Goal: Task Accomplishment & Management: Manage account settings

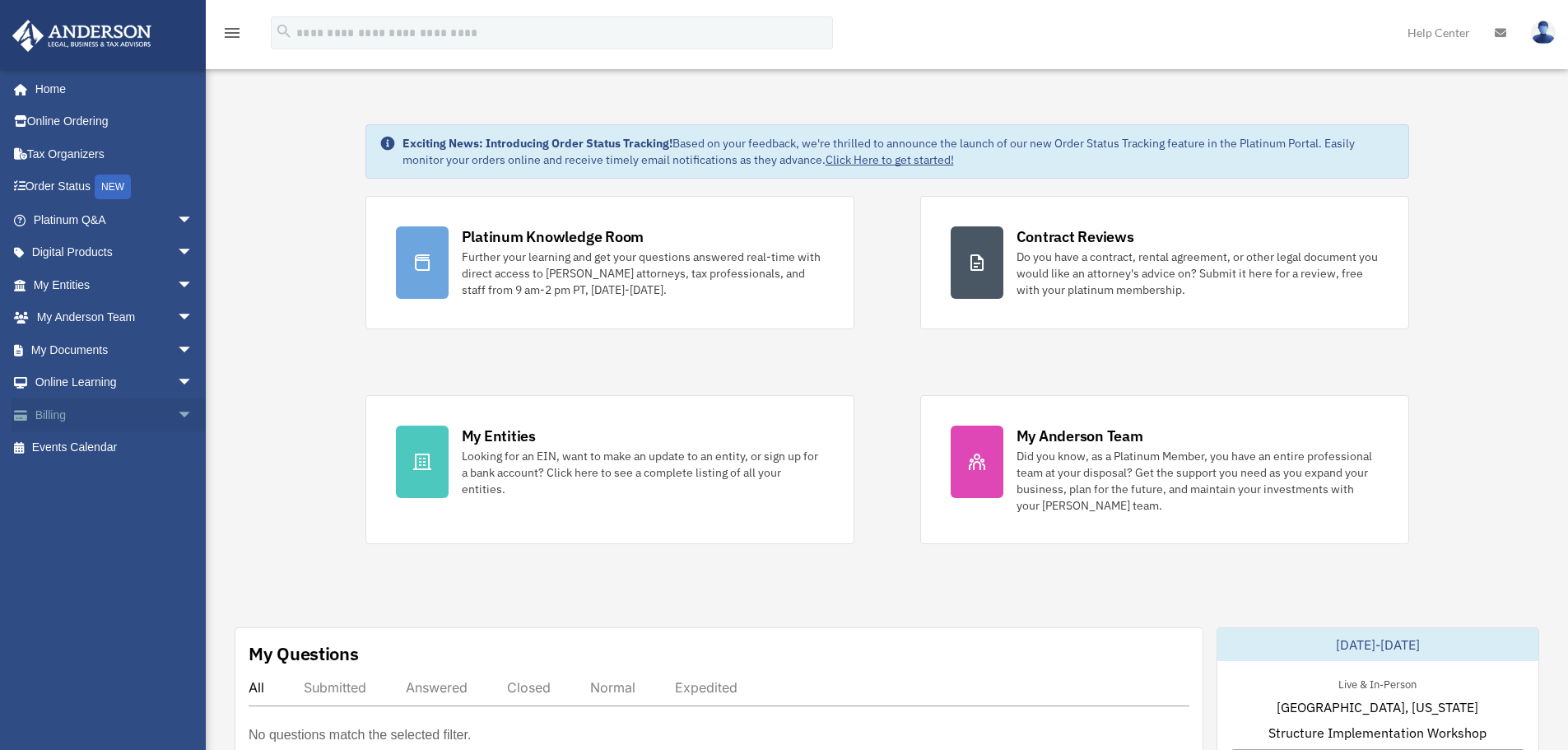
click at [177, 409] on span "arrow_drop_down" at bounding box center [193, 415] width 33 height 33
click at [103, 442] on link "$ Open Invoices" at bounding box center [121, 449] width 195 height 33
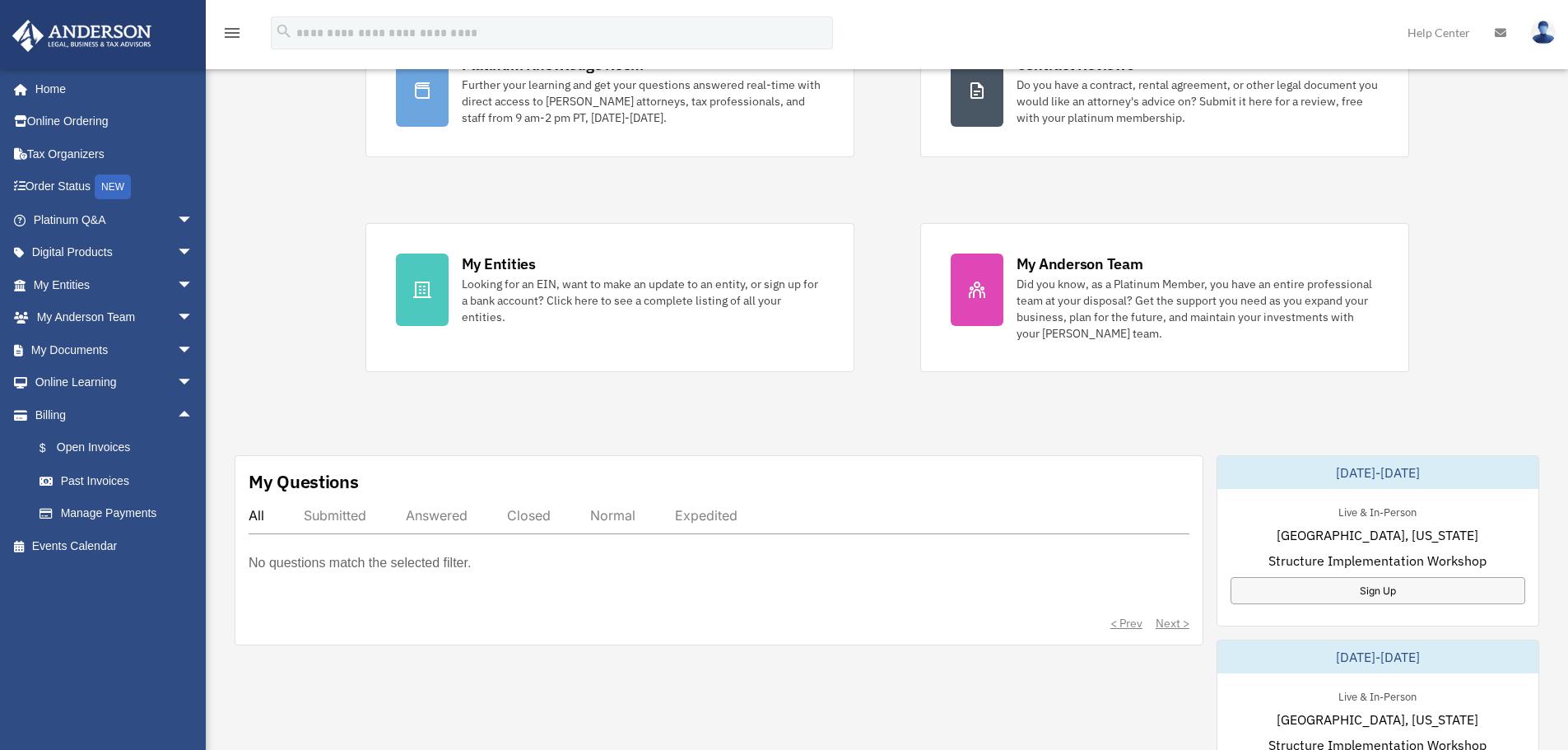
scroll to position [247, 0]
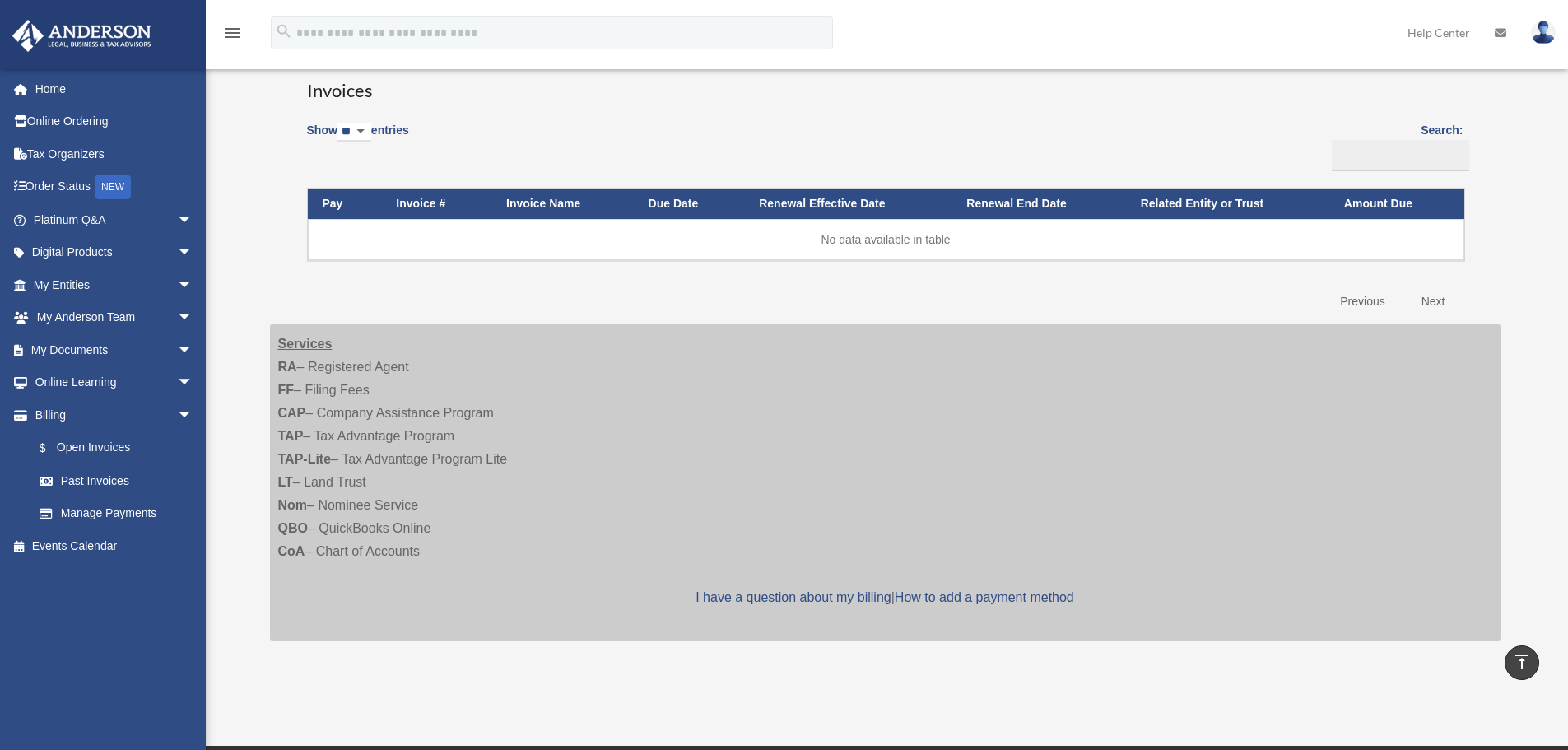
scroll to position [82, 0]
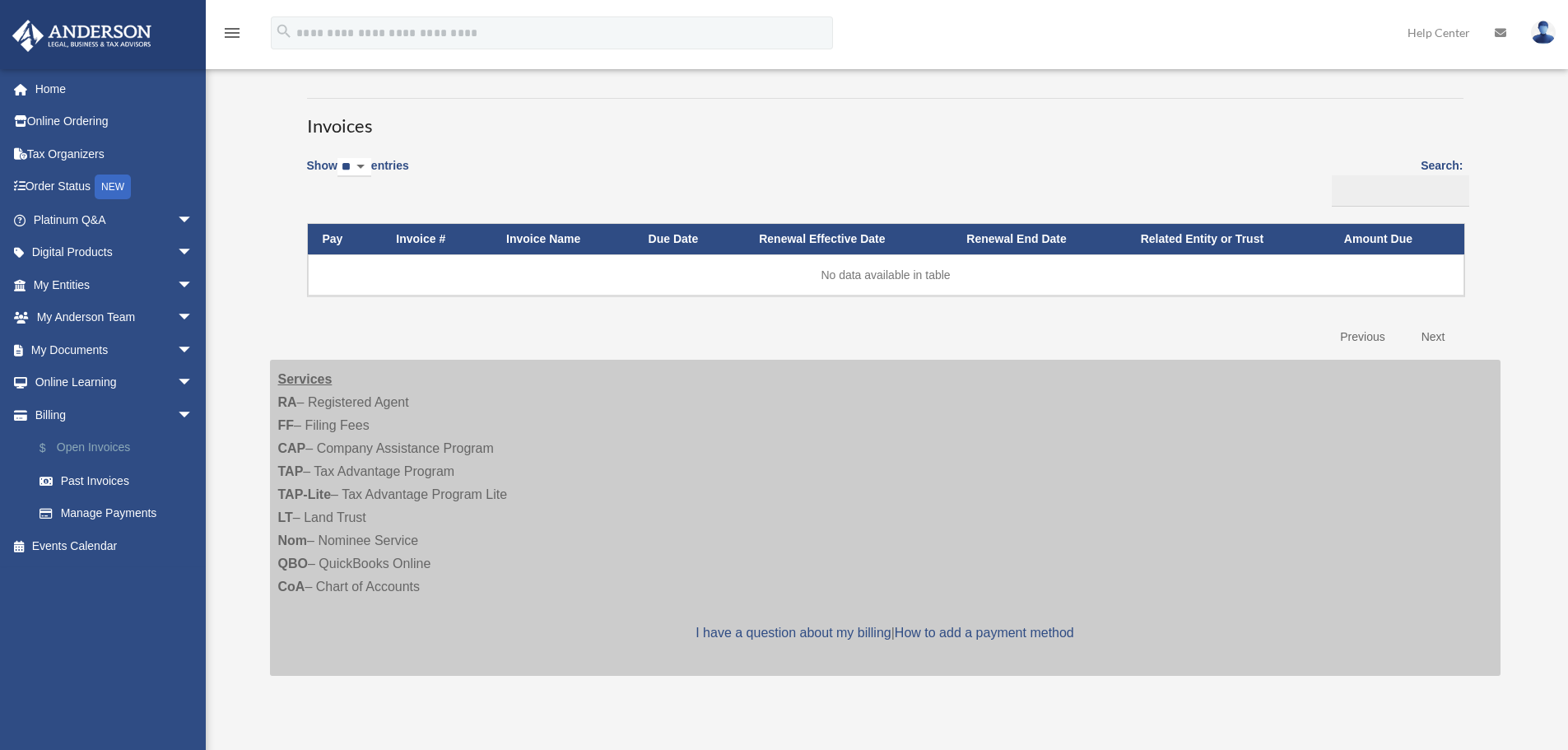
click at [70, 447] on link "$ Open Invoices" at bounding box center [121, 449] width 195 height 33
click at [80, 479] on link "Past Invoices" at bounding box center [121, 480] width 195 height 33
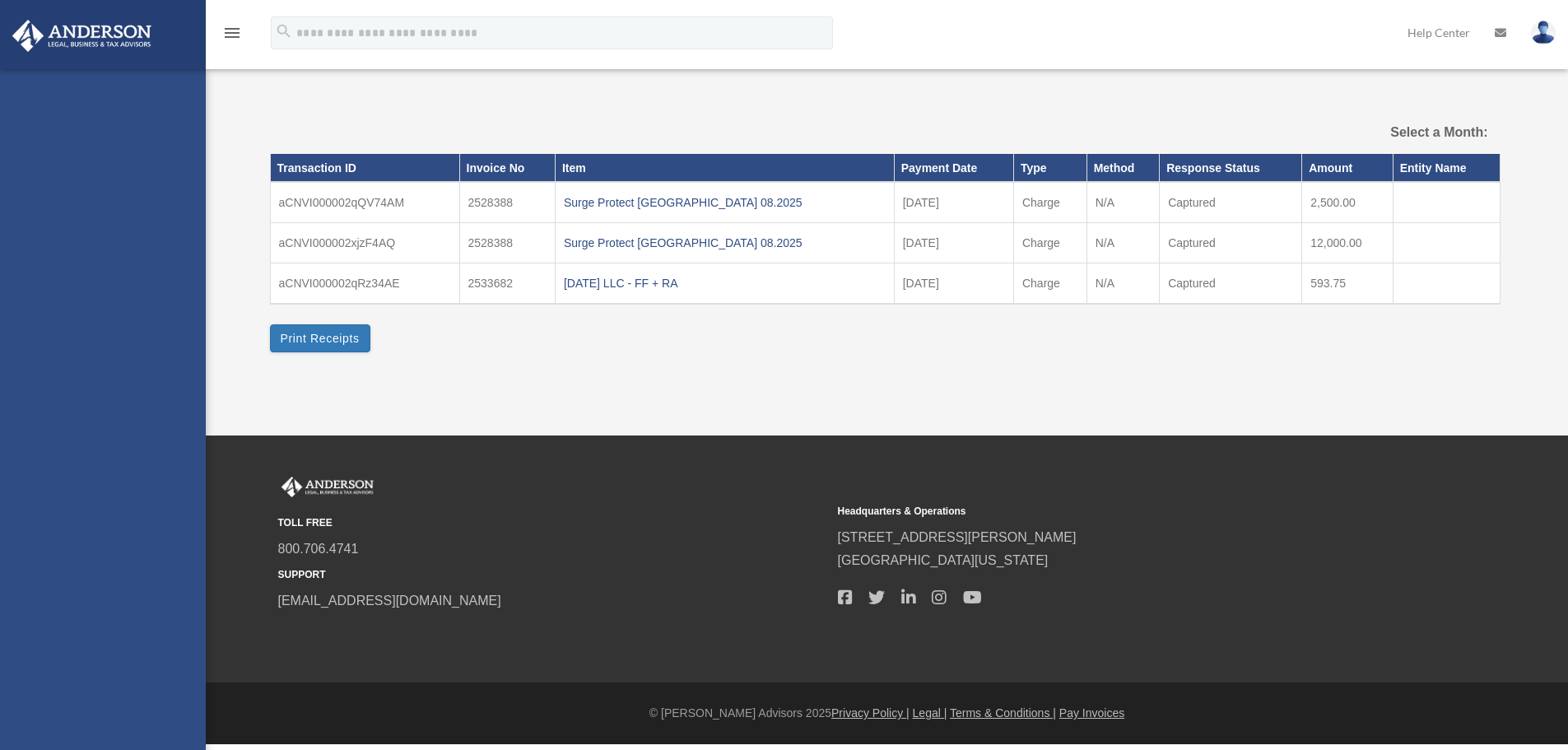
select select
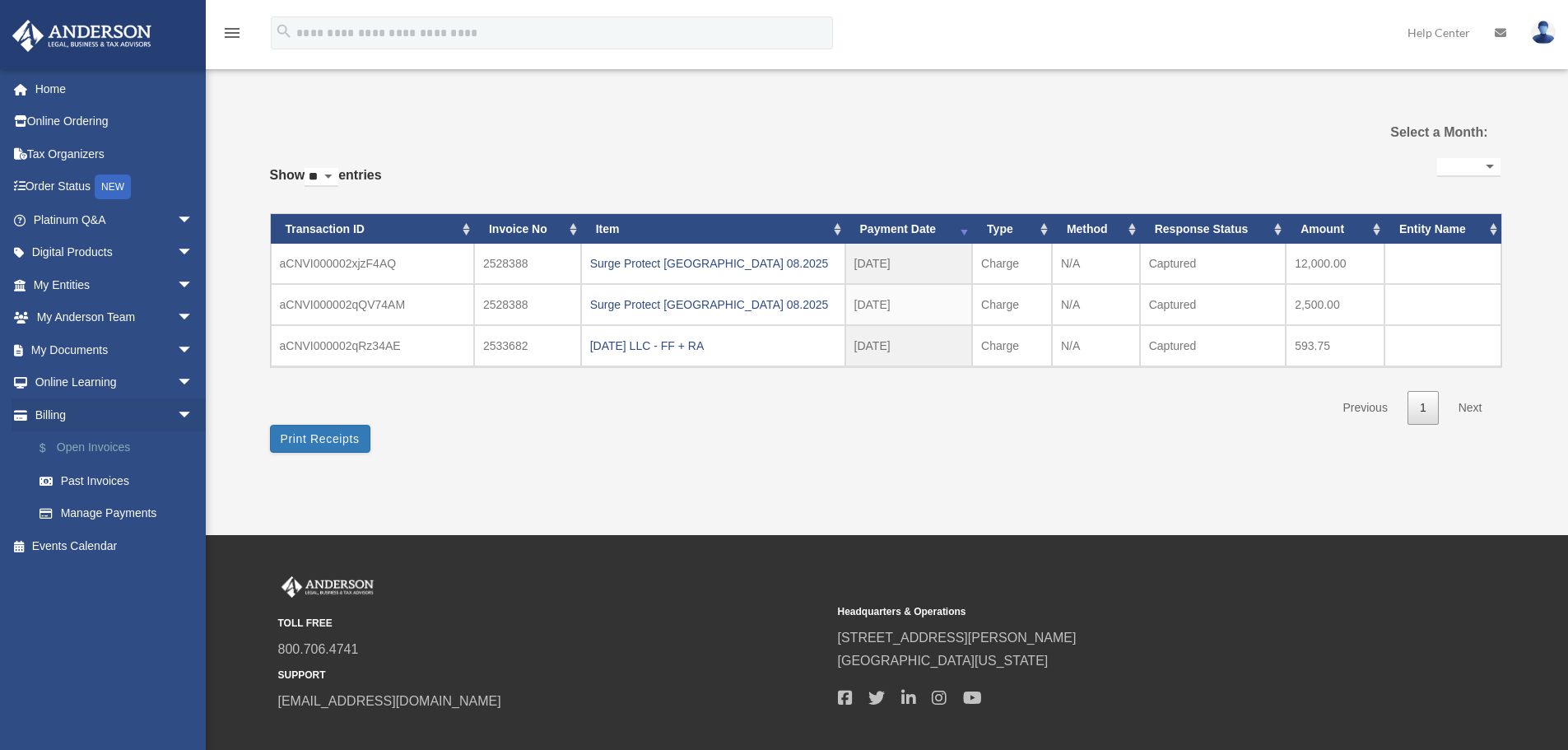
click at [96, 434] on link "$ Open Invoices" at bounding box center [121, 449] width 195 height 33
click at [89, 445] on link "$ Open Invoices" at bounding box center [121, 449] width 195 height 33
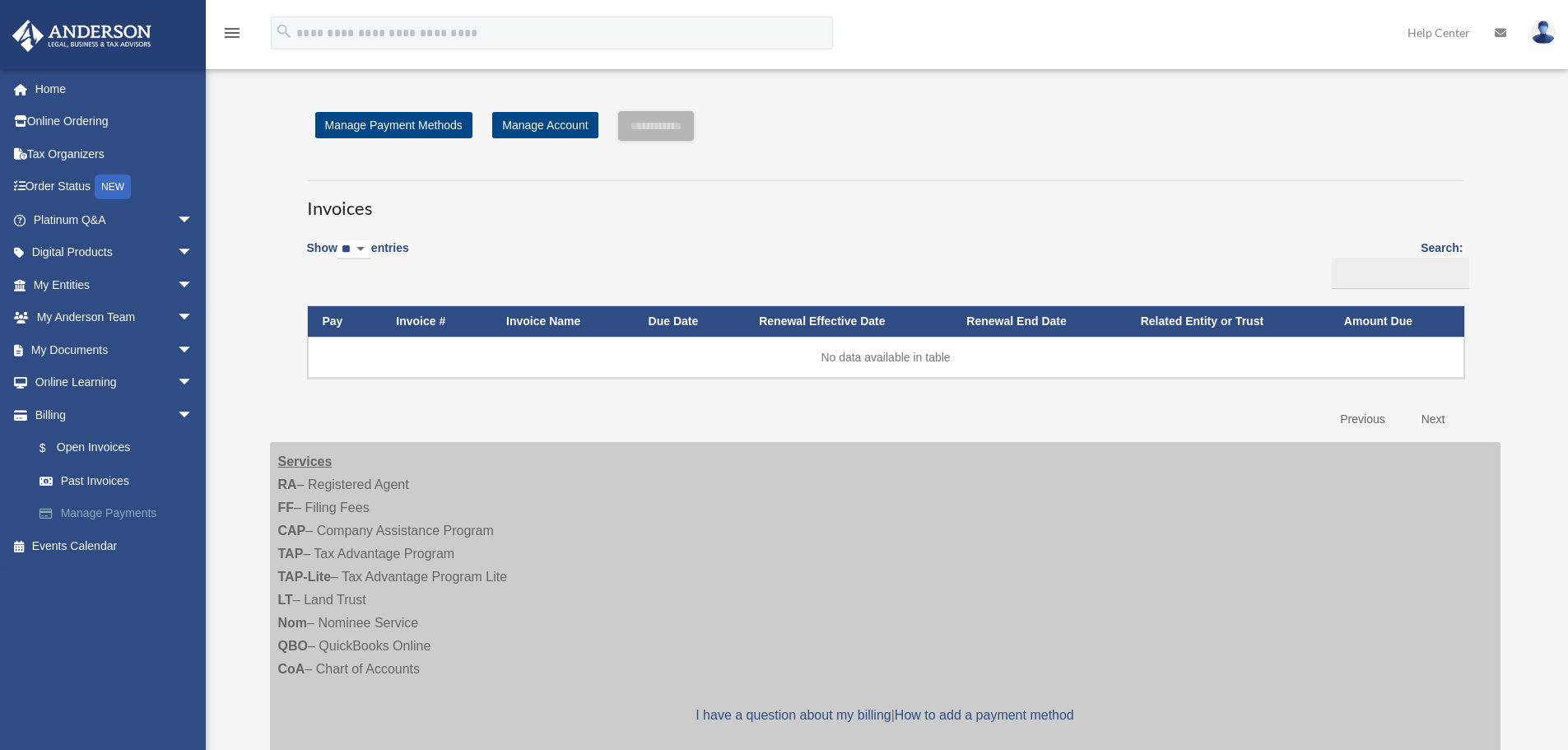
click at [82, 507] on link "Manage Payments" at bounding box center [121, 513] width 195 height 33
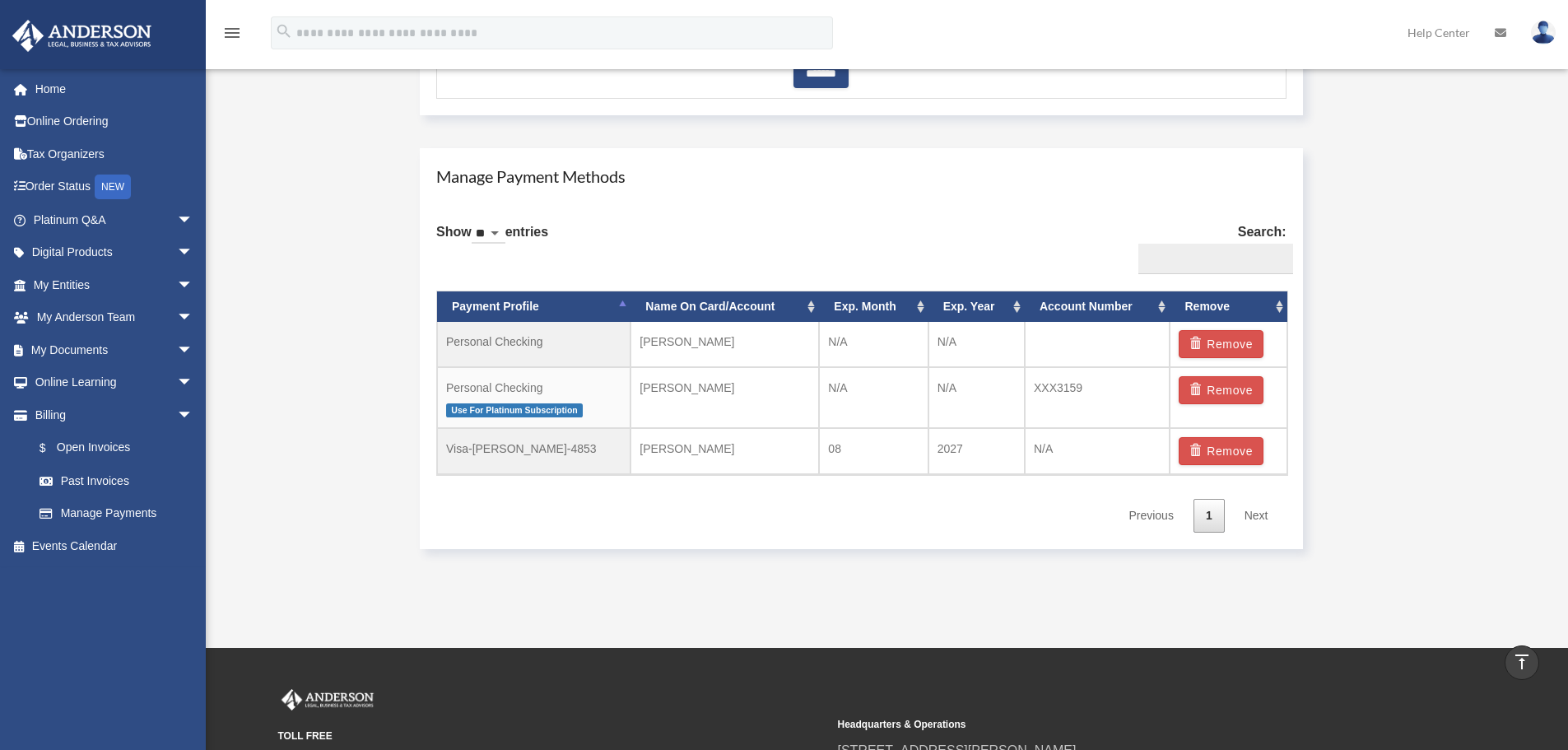
scroll to position [905, 0]
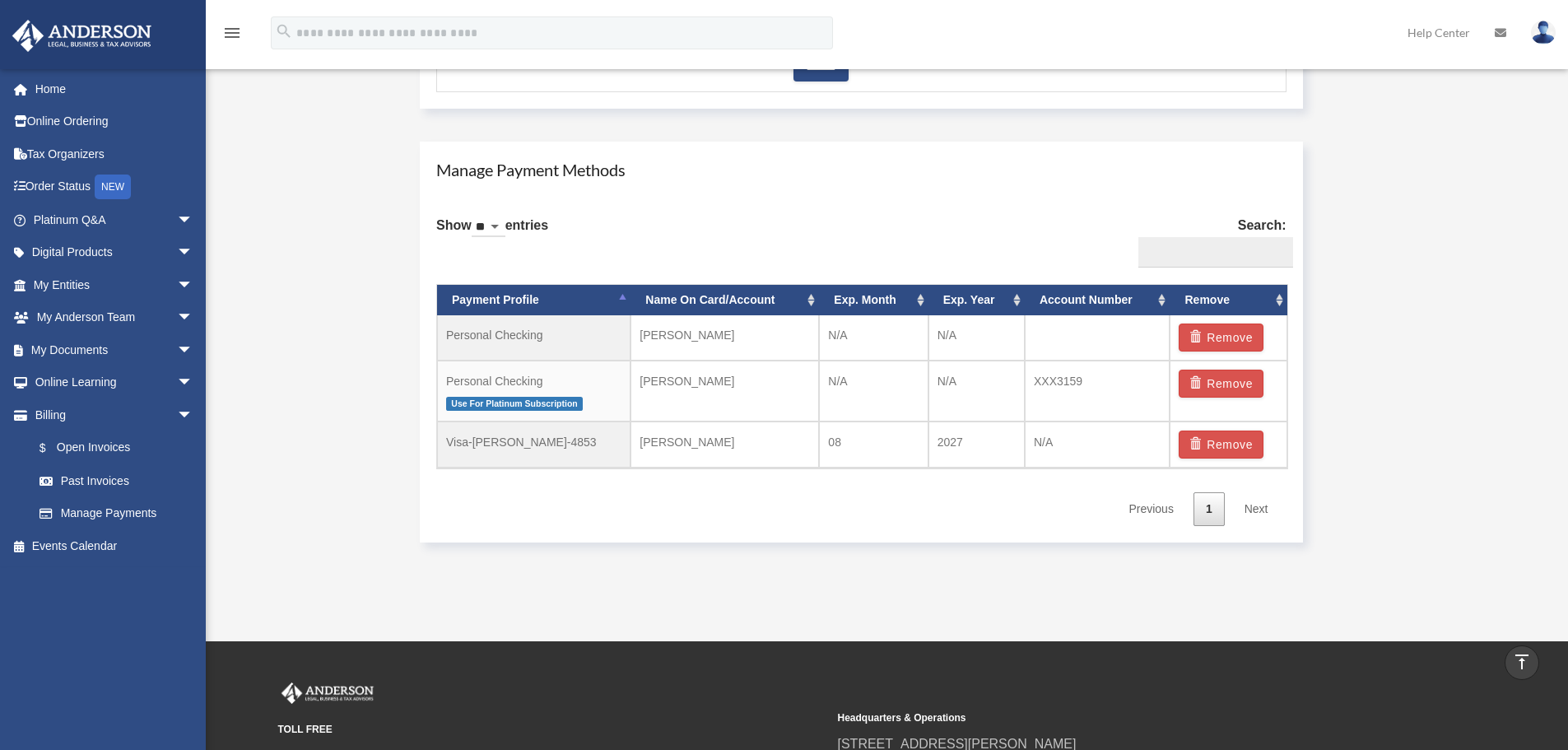
click at [1159, 302] on th "Account Number" at bounding box center [1097, 300] width 146 height 31
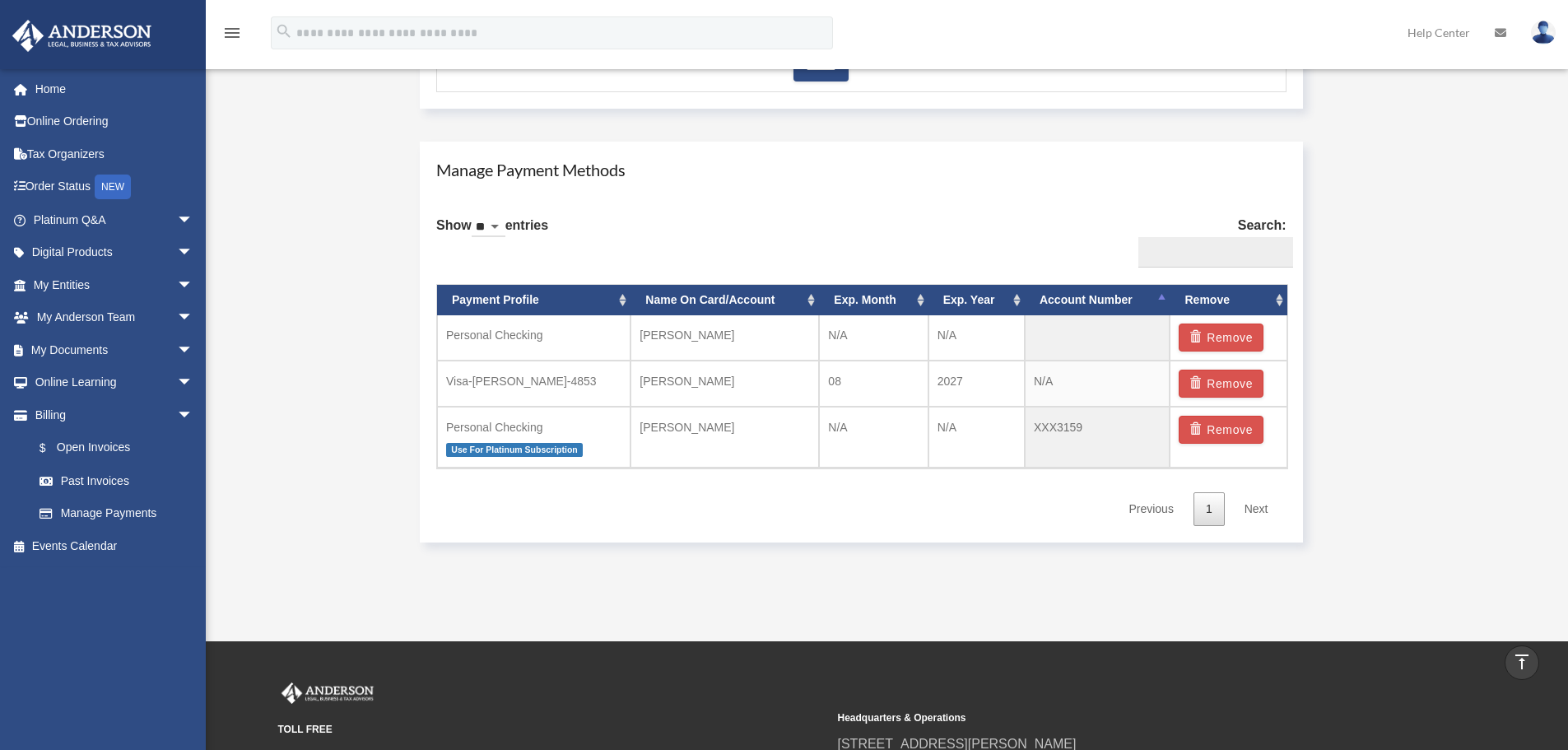
click at [1159, 302] on th "Account Number" at bounding box center [1097, 300] width 146 height 31
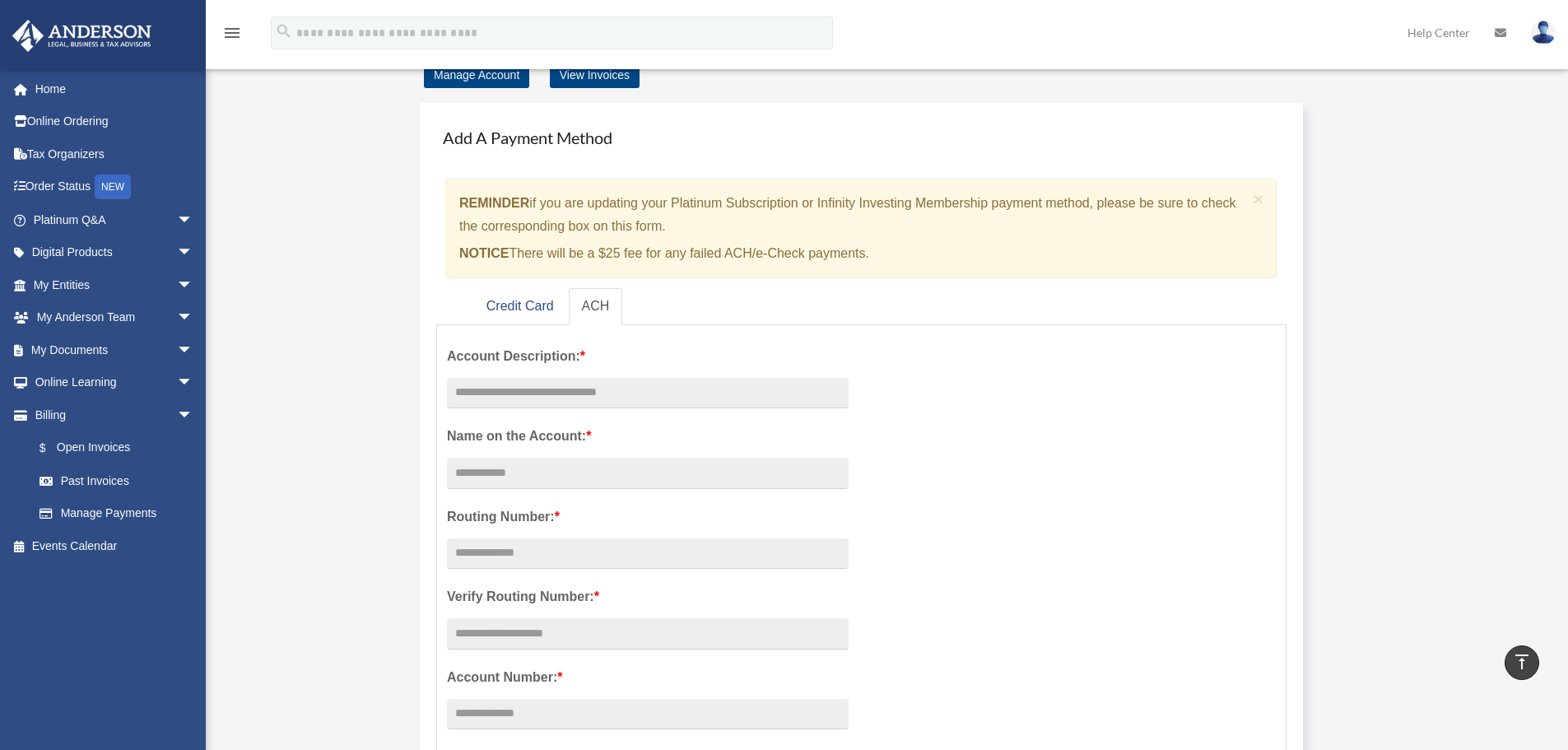
scroll to position [0, 0]
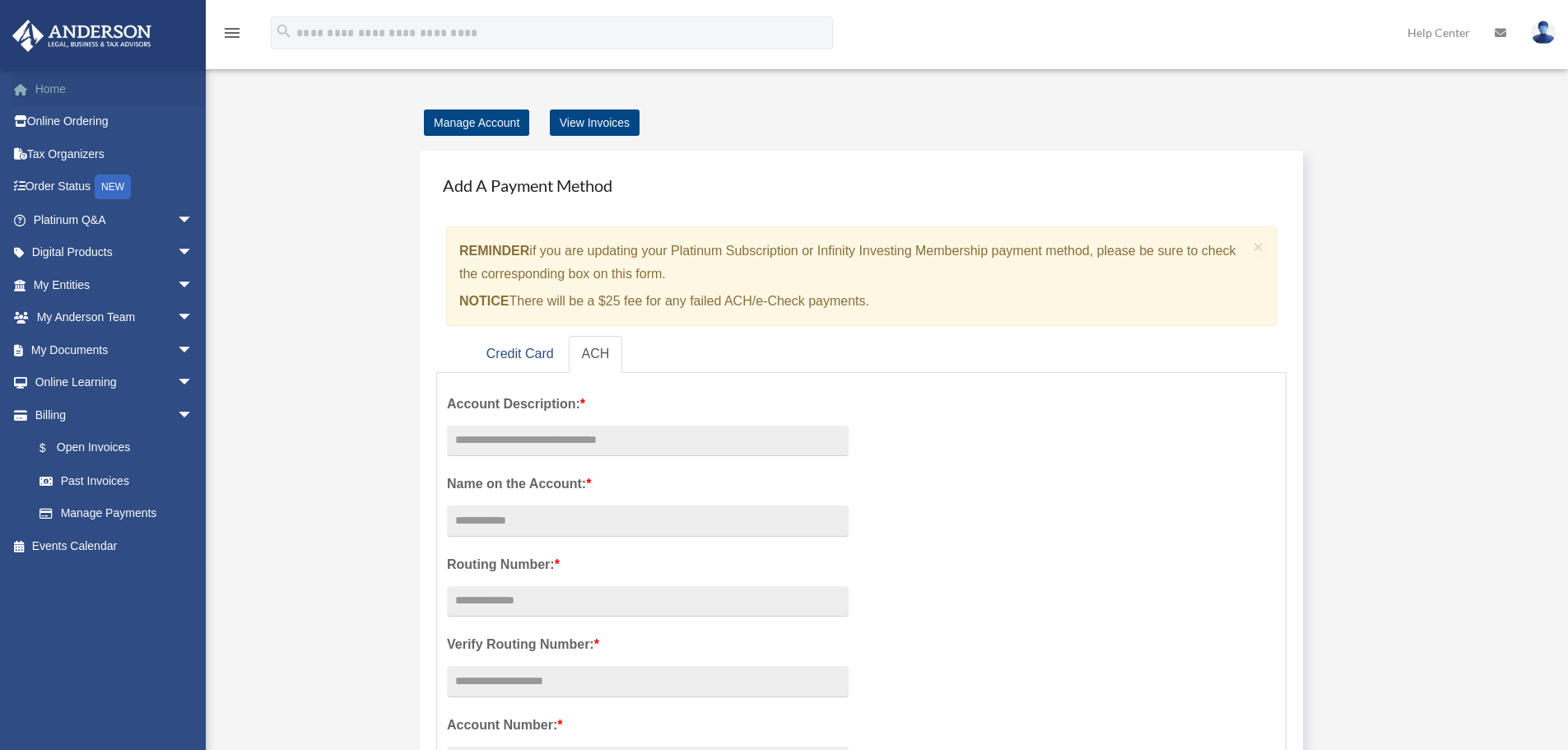
click at [47, 86] on link "Home" at bounding box center [114, 88] width 207 height 33
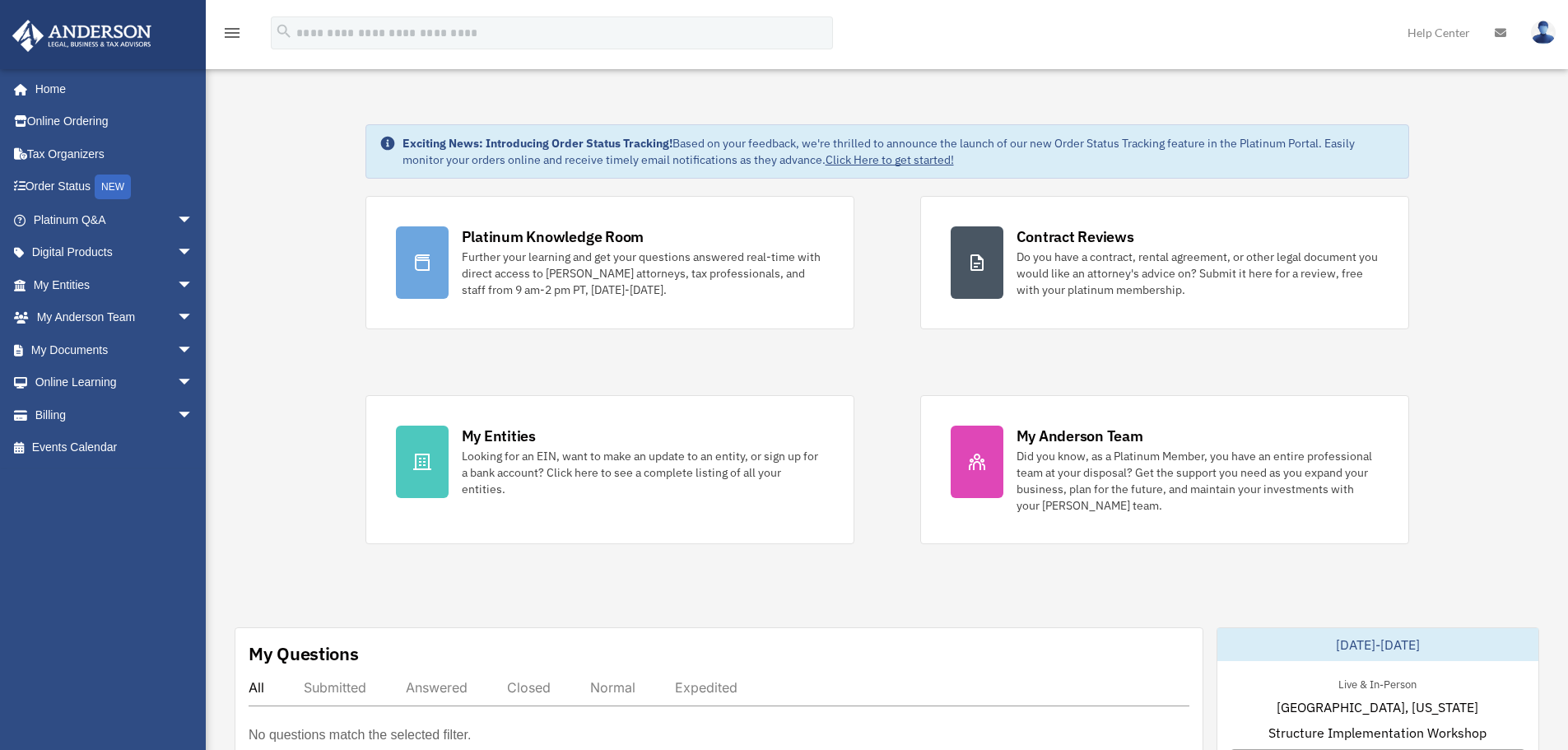
click at [1549, 33] on img at bounding box center [1543, 33] width 25 height 24
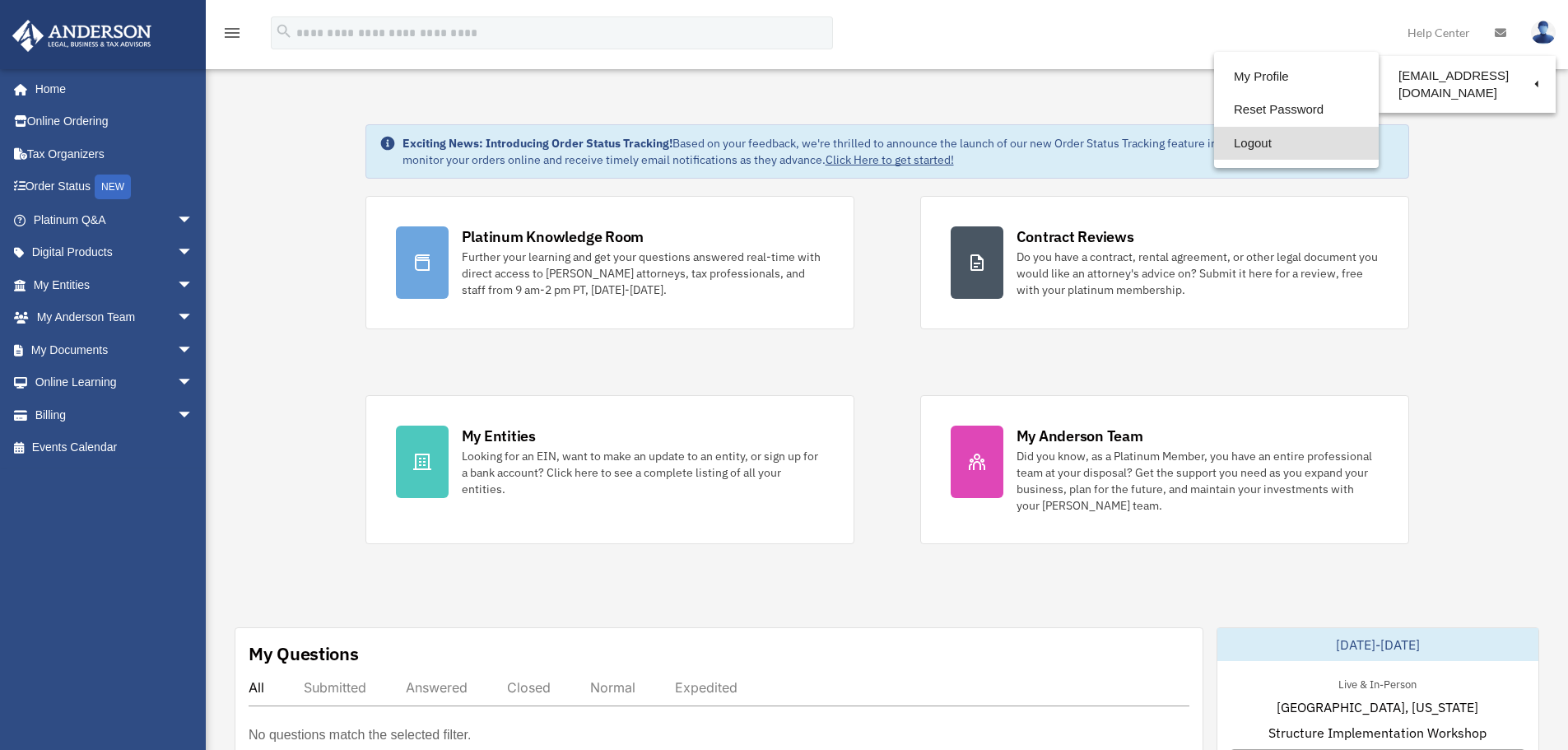
click at [1217, 141] on link "Logout" at bounding box center [1296, 143] width 165 height 33
